Goal: Find specific page/section

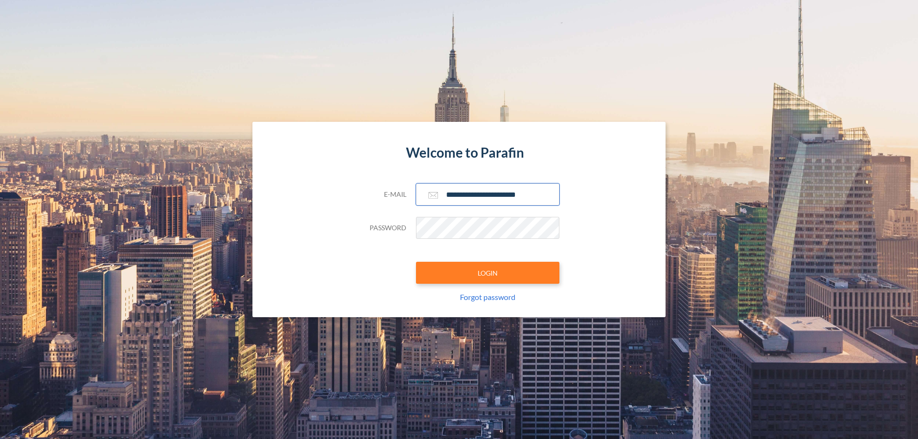
type input "**********"
click at [488, 273] on button "LOGIN" at bounding box center [487, 273] width 143 height 22
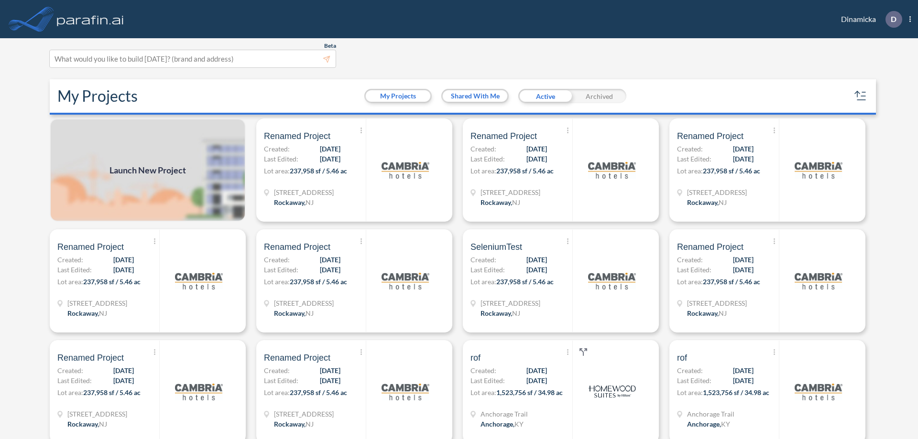
scroll to position [2, 0]
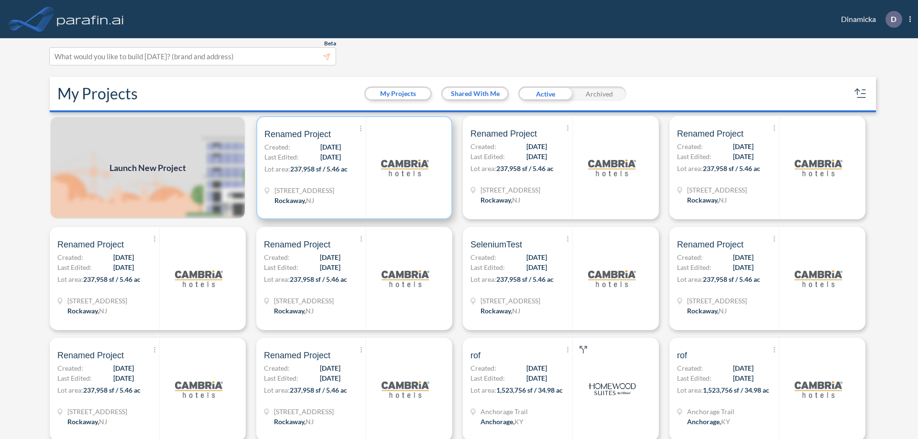
click at [352, 168] on p "Lot area: 237,958 sf / 5.46 ac" at bounding box center [314, 171] width 101 height 14
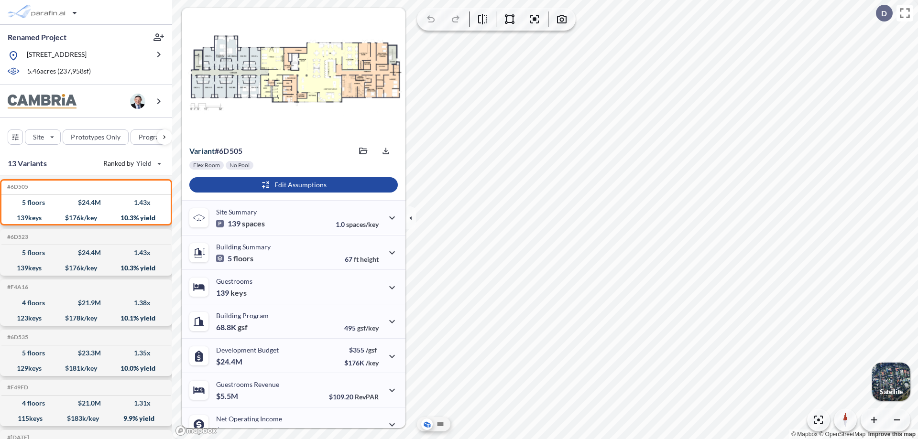
scroll to position [48, 0]
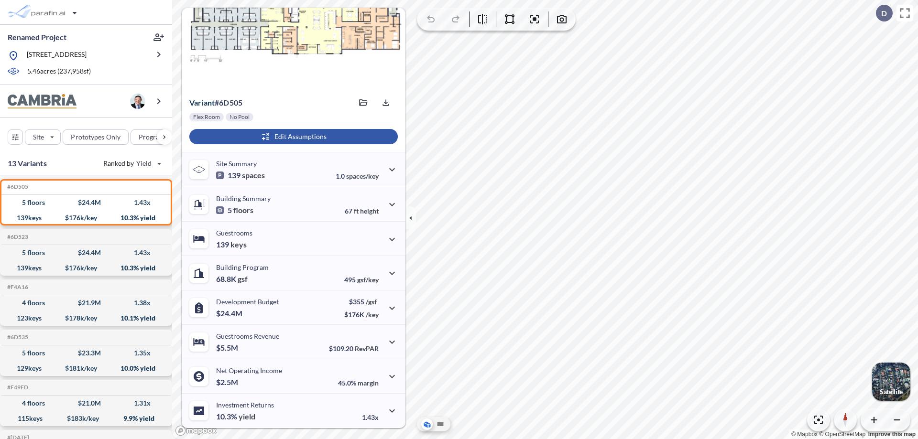
click at [292, 137] on div "button" at bounding box center [293, 136] width 208 height 15
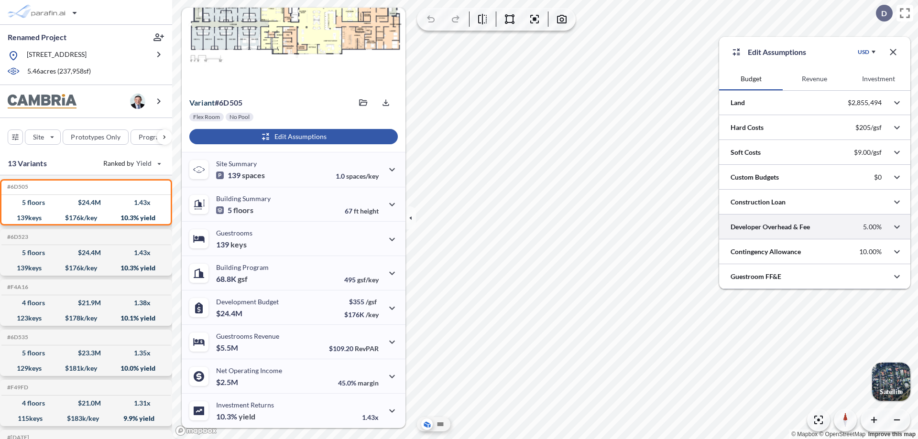
click at [814, 227] on div at bounding box center [814, 227] width 191 height 24
